Goal: Communication & Community: Ask a question

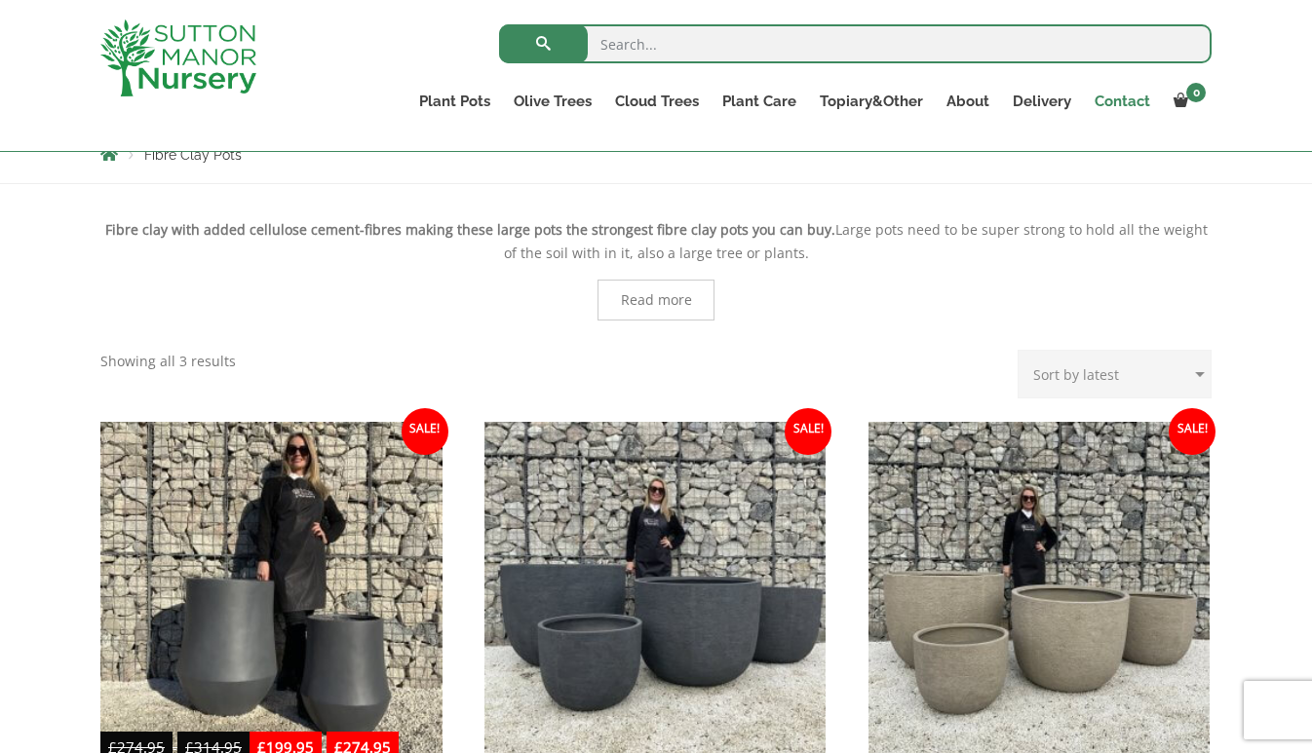
click at [1131, 108] on link "Contact" at bounding box center [1122, 101] width 79 height 27
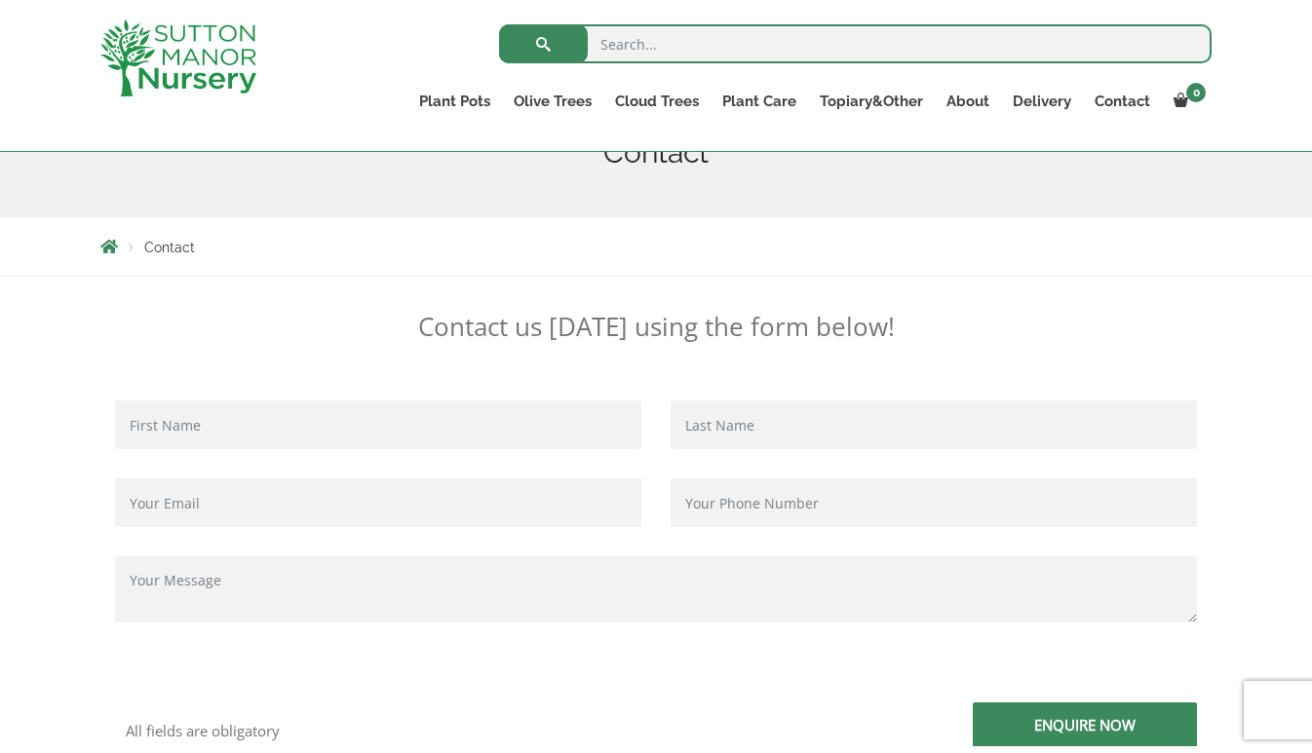
scroll to position [286, 0]
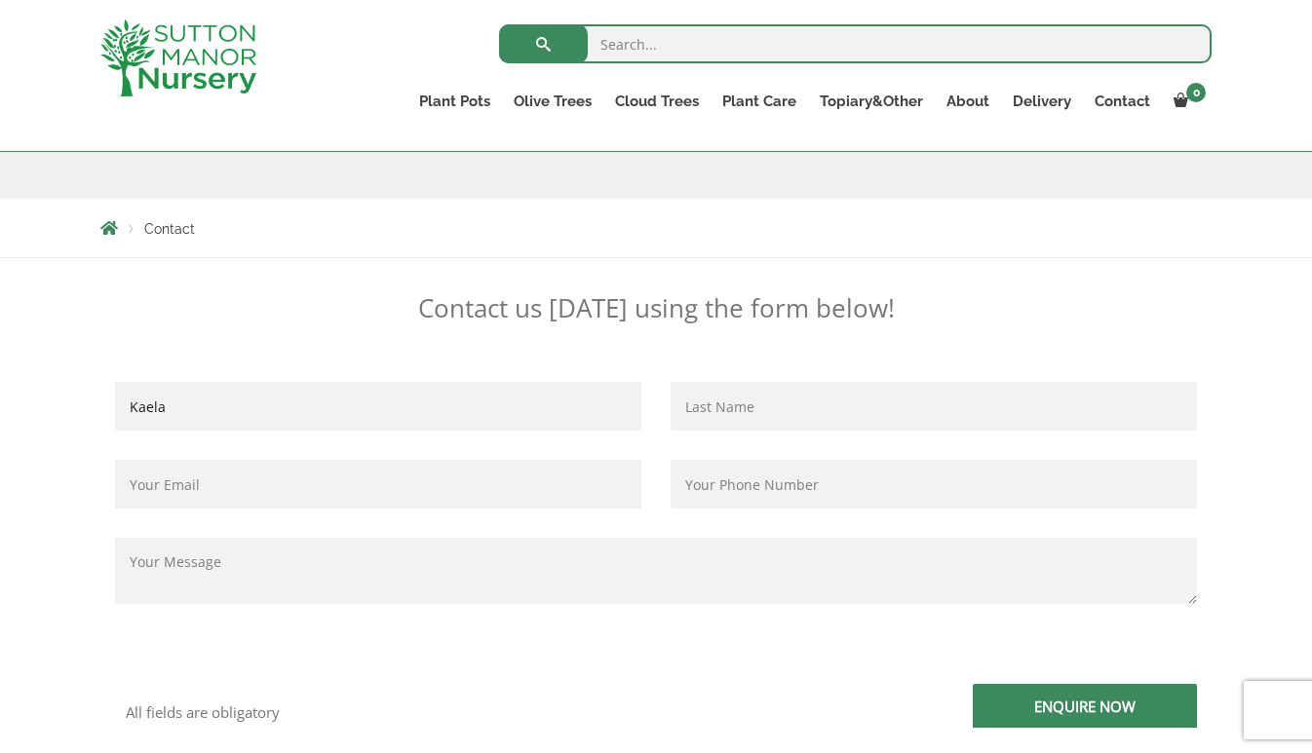
type input "Kaela"
type input "Mit"
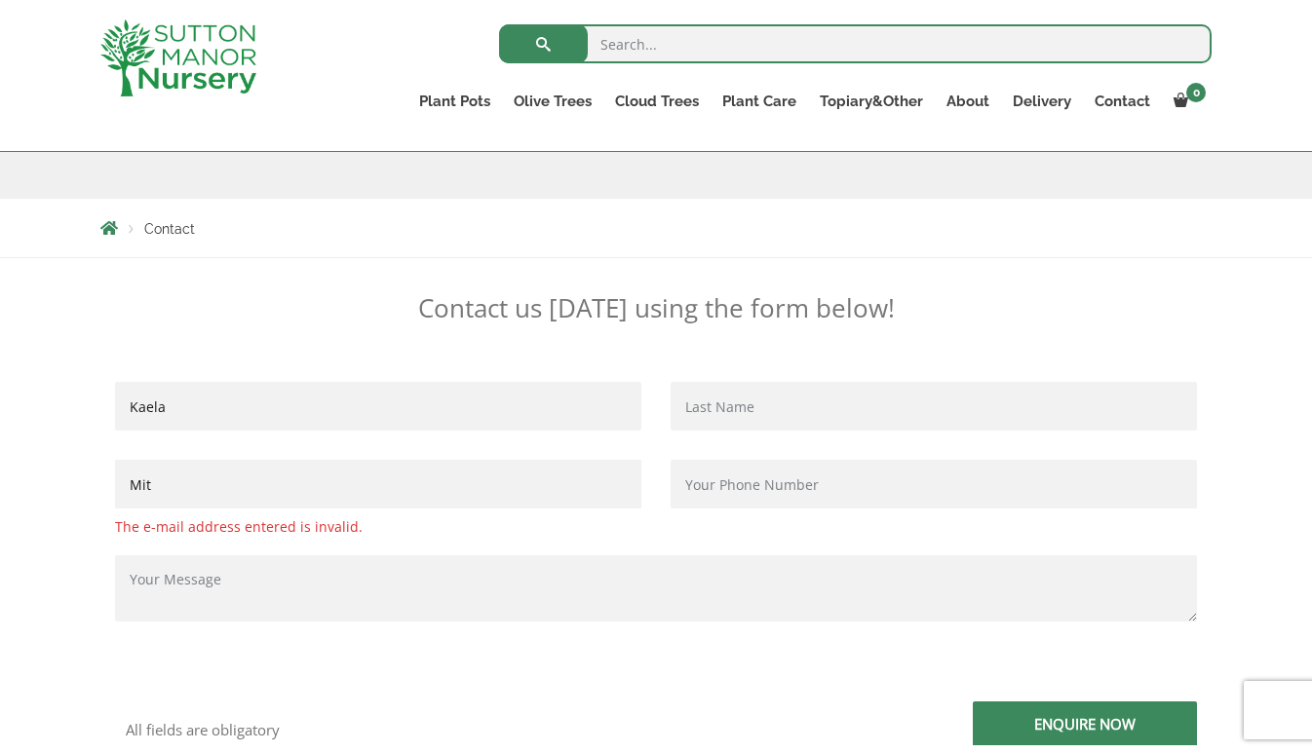
click at [771, 408] on input "Contact form" at bounding box center [934, 406] width 526 height 49
type input "[PERSON_NAME]"
click at [365, 484] on input "Mit" at bounding box center [378, 484] width 526 height 49
type input "a"
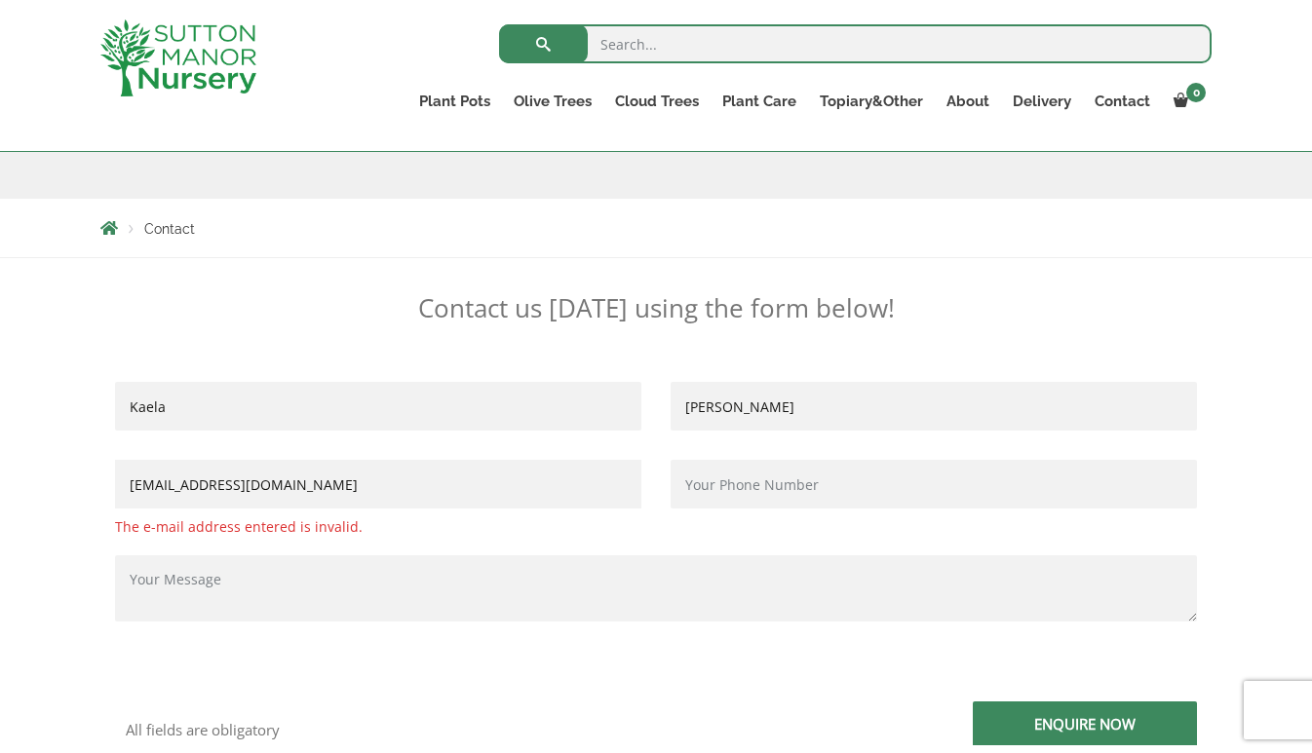
type input "[EMAIL_ADDRESS][DOMAIN_NAME]"
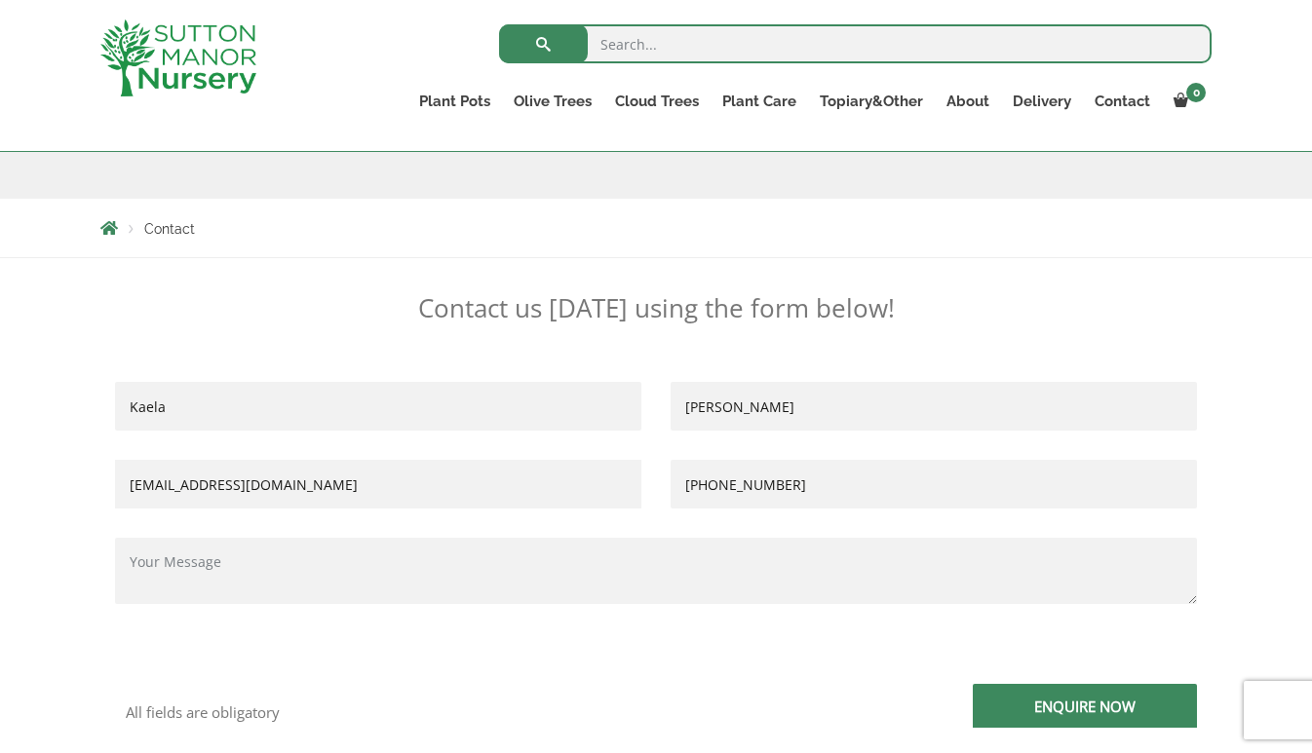
type input "[PHONE_NUMBER]"
click at [453, 589] on textarea "Contact form" at bounding box center [656, 571] width 1082 height 66
type textarea "G"
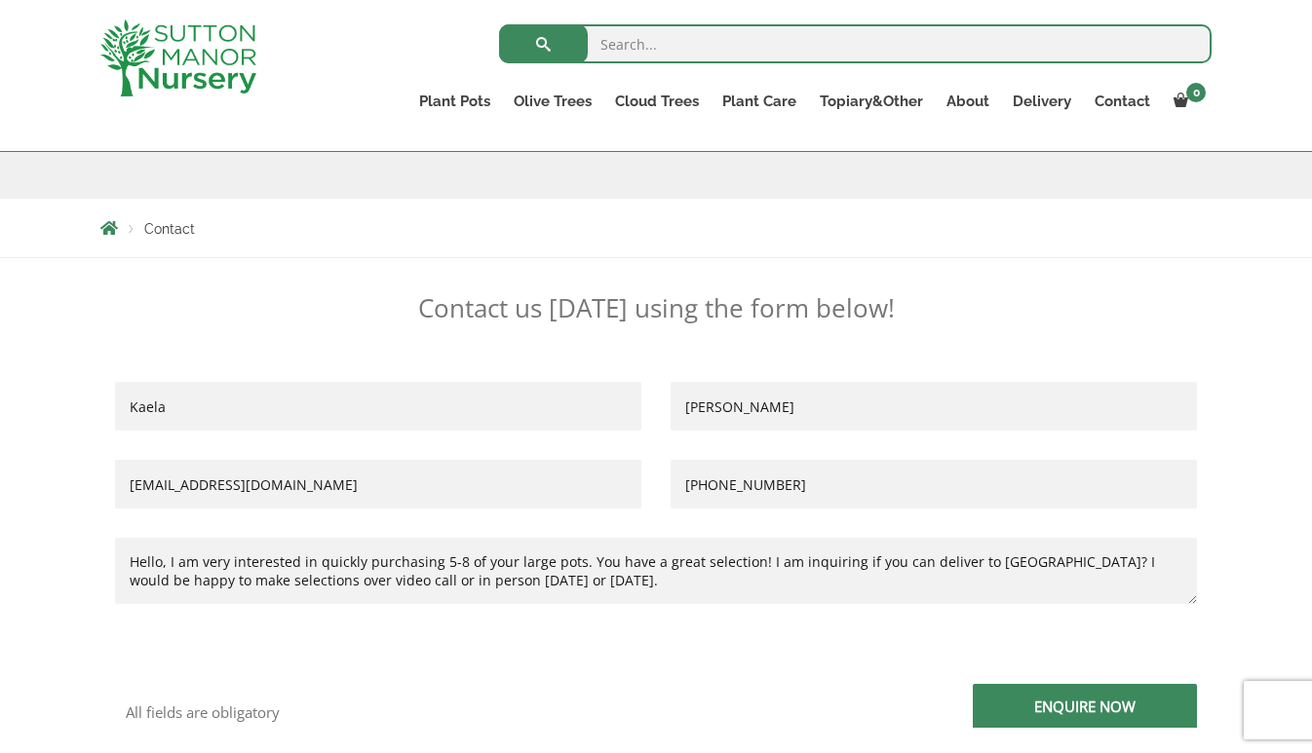
scroll to position [432, 0]
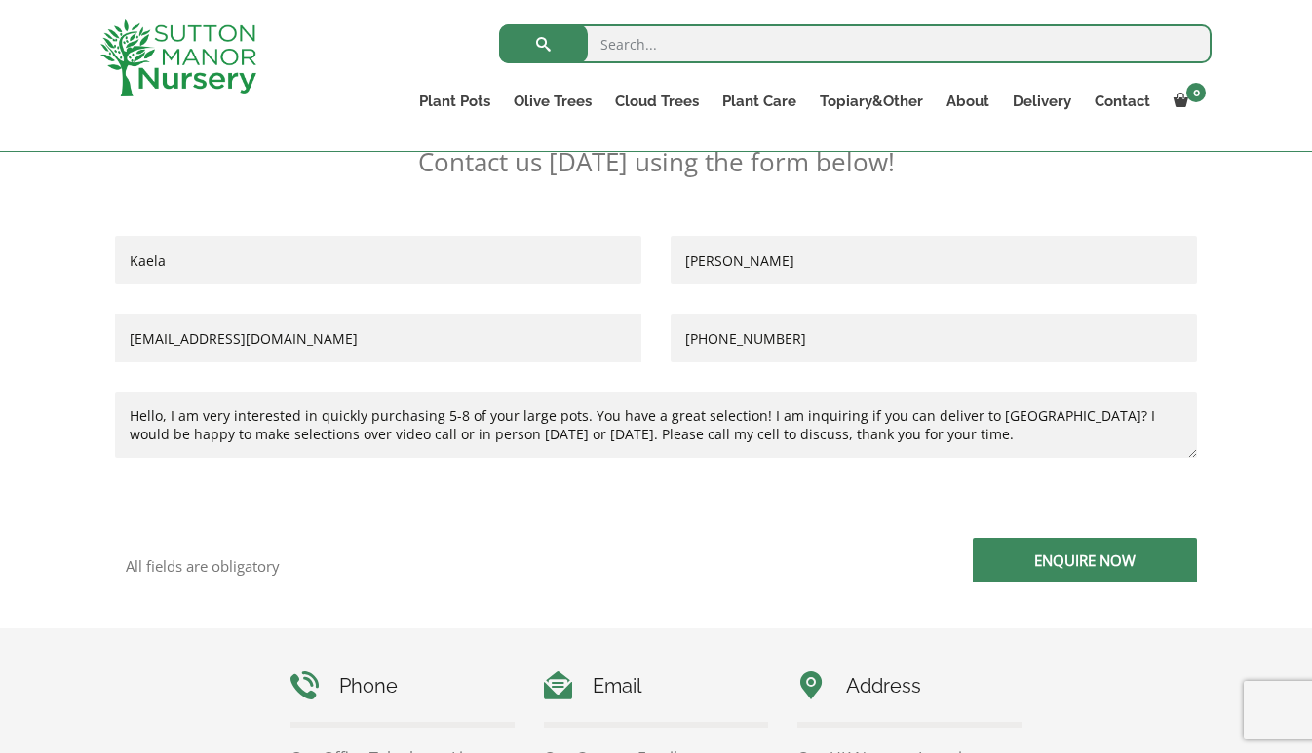
type textarea "Hello, I am very interested in quickly purchasing 5-8 of your large pots. You h…"
click at [1077, 560] on input "Enquire Now" at bounding box center [1085, 560] width 224 height 44
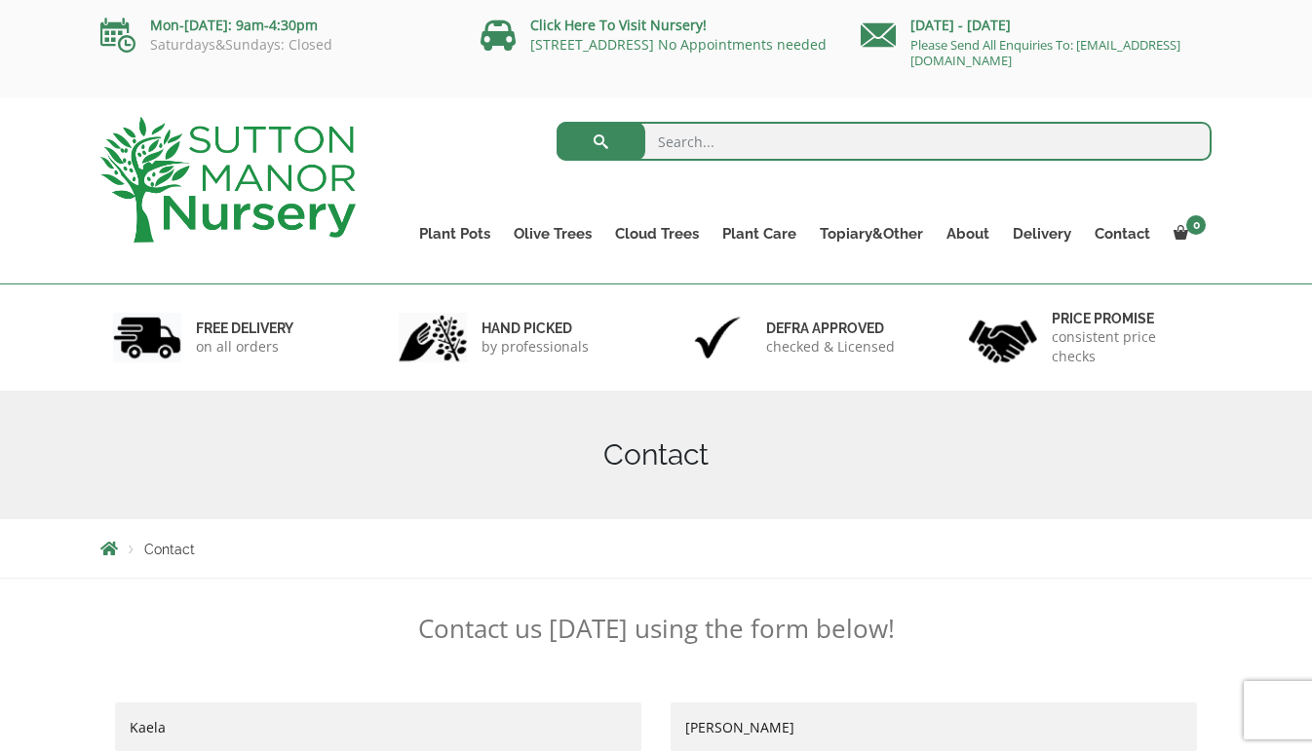
scroll to position [0, 0]
